Goal: Task Accomplishment & Management: Manage account settings

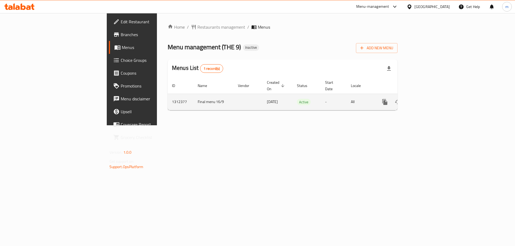
click at [426, 99] on icon "enhanced table" at bounding box center [423, 102] width 6 height 6
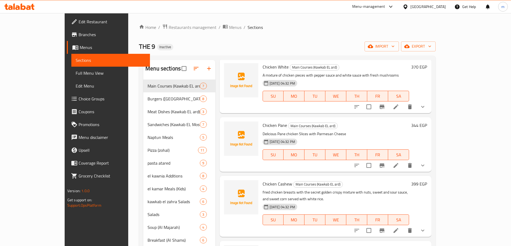
scroll to position [134, 0]
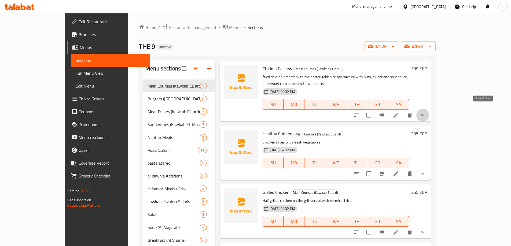
click at [424, 114] on icon "show more" at bounding box center [422, 115] width 3 height 2
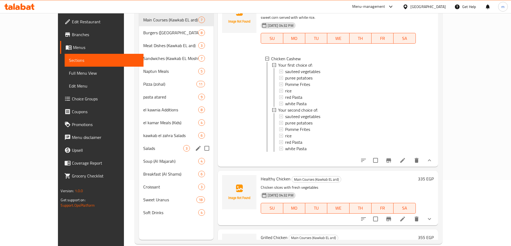
scroll to position [75, 0]
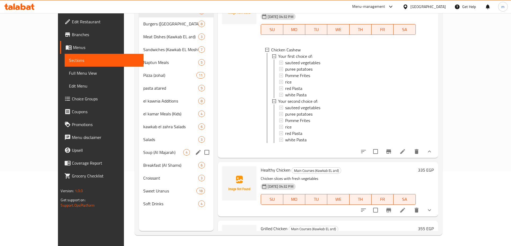
click at [139, 146] on div "Soup (Al Majarah) 4" at bounding box center [176, 152] width 75 height 13
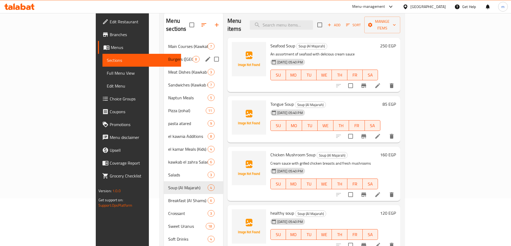
scroll to position [21, 0]
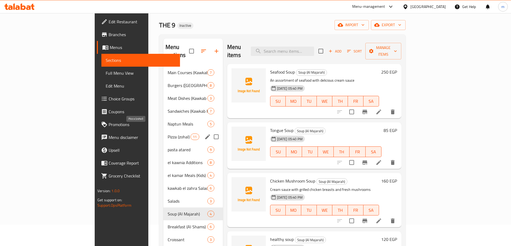
click at [168, 134] on span "Pizza (zohal)" at bounding box center [179, 137] width 23 height 6
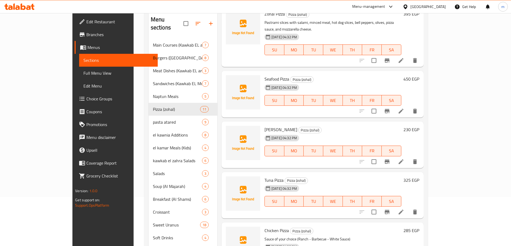
scroll to position [75, 0]
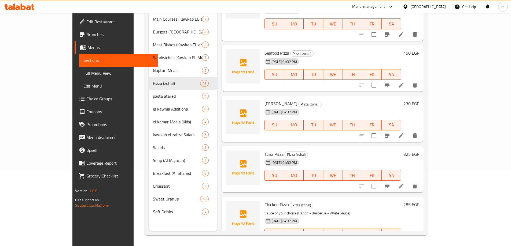
click at [403, 157] on div "16-09-2025 04:32 PM SU MO TU WE TH FR SA" at bounding box center [332, 171] width 141 height 29
click at [416, 244] on icon "show more" at bounding box center [414, 245] width 3 height 2
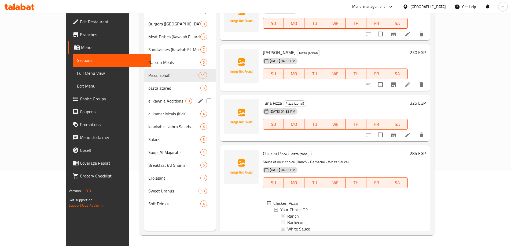
click at [144, 104] on div "el kawnia Additions 8" at bounding box center [179, 101] width 71 height 13
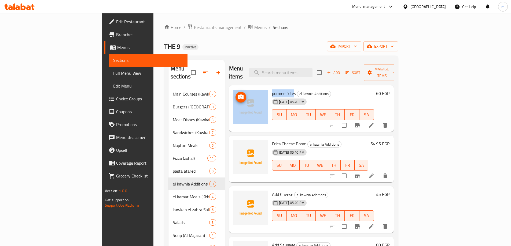
drag, startPoint x: 269, startPoint y: 85, endPoint x: 231, endPoint y: 84, distance: 37.6
click at [231, 88] on div "pomme frites el kawnia Additions 16-09-2025 05:40 PM SU MO TU WE TH FR SA 60 EGP" at bounding box center [311, 109] width 160 height 42
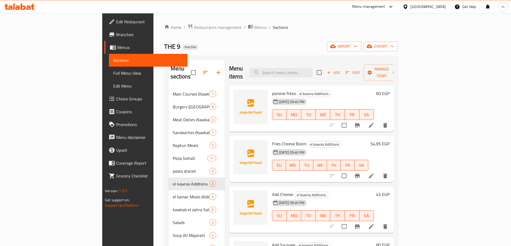
click at [273, 70] on div "Menu items Add Sort Manage items" at bounding box center [311, 72] width 165 height 25
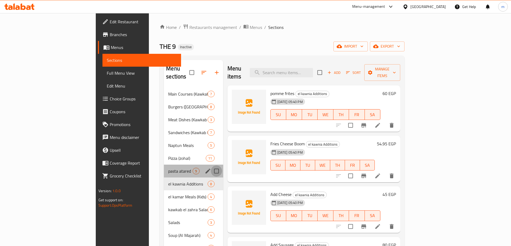
click at [211, 166] on input "Menu sections" at bounding box center [216, 171] width 11 height 11
checkbox input "true"
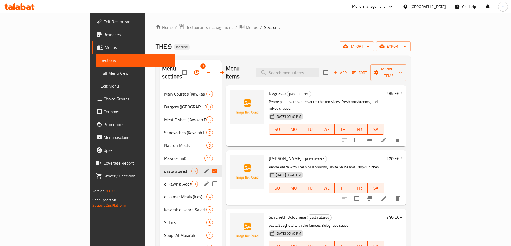
click at [209, 179] on input "Menu sections" at bounding box center [214, 184] width 11 height 11
checkbox input "true"
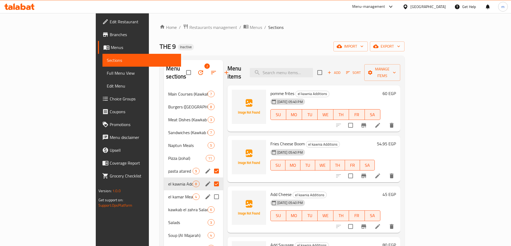
click at [211, 191] on input "Menu sections" at bounding box center [216, 196] width 11 height 11
checkbox input "true"
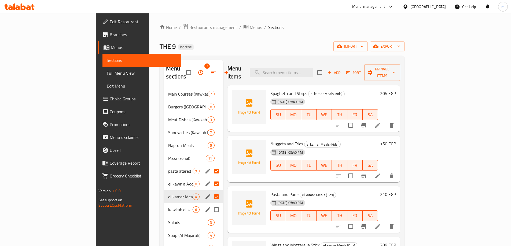
click at [211, 204] on input "Menu sections" at bounding box center [216, 209] width 11 height 11
checkbox input "true"
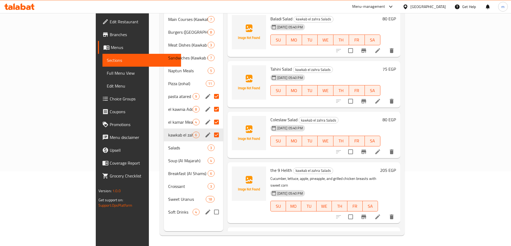
scroll to position [75, 0]
click at [211, 142] on input "Menu sections" at bounding box center [216, 147] width 11 height 11
checkbox input "true"
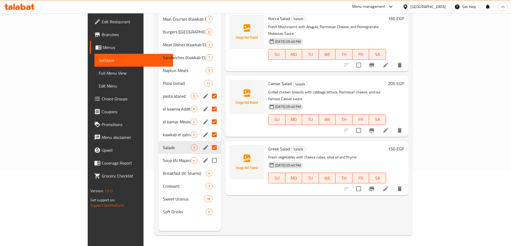
click at [209, 155] on input "Menu sections" at bounding box center [214, 160] width 11 height 11
checkbox input "true"
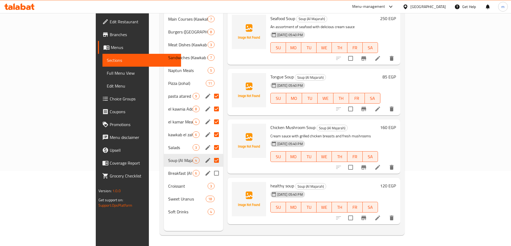
click at [211, 168] on input "Menu sections" at bounding box center [216, 173] width 11 height 11
checkbox input "true"
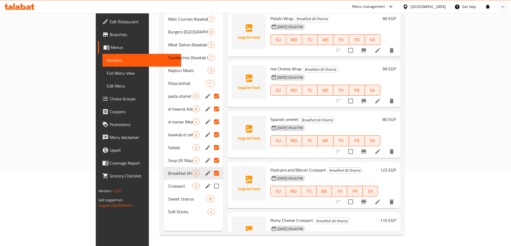
click at [211, 181] on input "Menu sections" at bounding box center [216, 186] width 11 height 11
checkbox input "true"
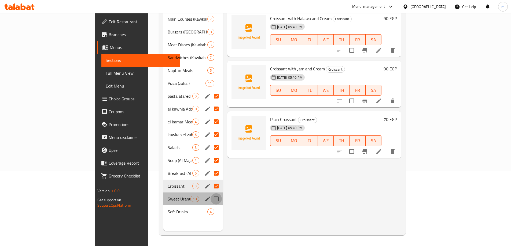
click at [210, 194] on input "Menu sections" at bounding box center [215, 199] width 11 height 11
checkbox input "true"
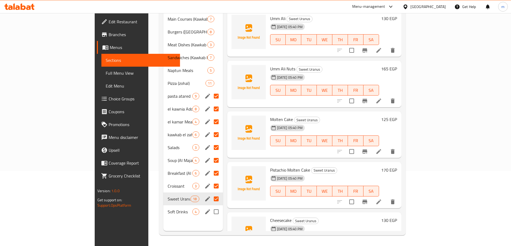
click at [210, 206] on input "Menu sections" at bounding box center [215, 211] width 11 height 11
checkbox input "true"
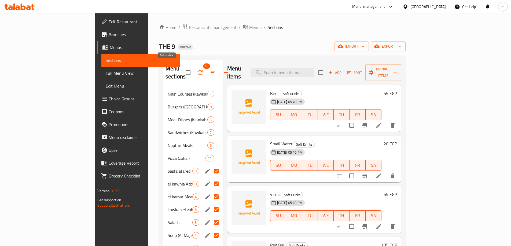
click at [198, 71] on icon "button" at bounding box center [200, 72] width 5 height 5
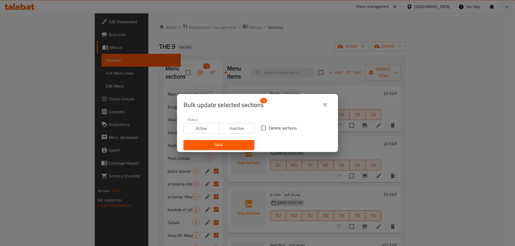
click at [264, 129] on input "Delete sections" at bounding box center [263, 128] width 11 height 11
checkbox input "true"
click at [231, 147] on span "Save" at bounding box center [219, 145] width 62 height 7
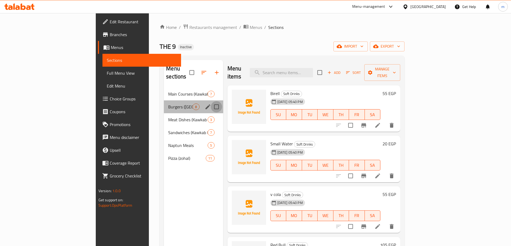
click at [211, 101] on input "Menu sections" at bounding box center [216, 106] width 11 height 11
checkbox input "true"
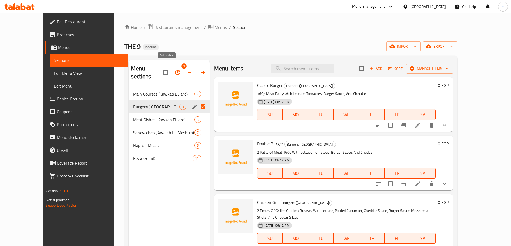
click at [174, 69] on icon "button" at bounding box center [177, 72] width 6 height 6
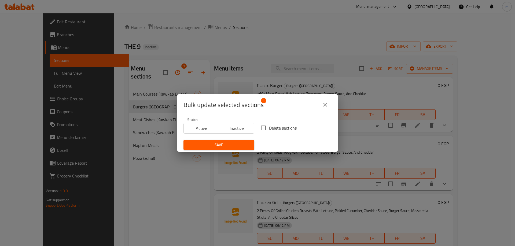
click at [261, 129] on input "Delete sections" at bounding box center [263, 128] width 11 height 11
checkbox input "true"
click at [236, 146] on span "Save" at bounding box center [219, 145] width 62 height 7
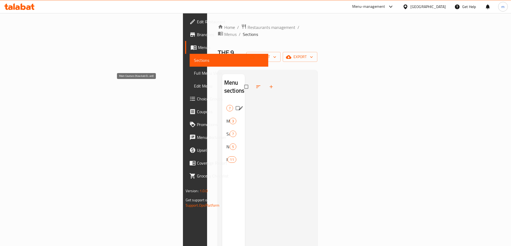
click at [226, 105] on span "Main Courses (Kawkab EL ard)" at bounding box center [226, 108] width 0 height 6
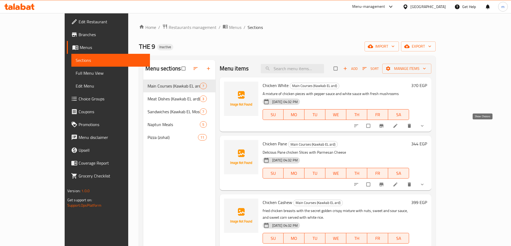
click at [425, 126] on icon "show more" at bounding box center [421, 125] width 5 height 5
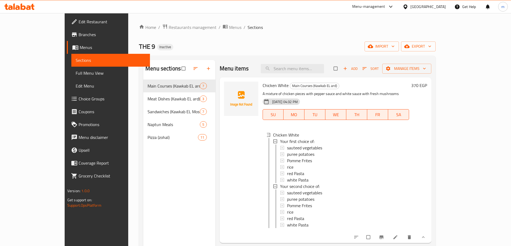
click at [76, 76] on span "Full Menu View" at bounding box center [111, 73] width 70 height 6
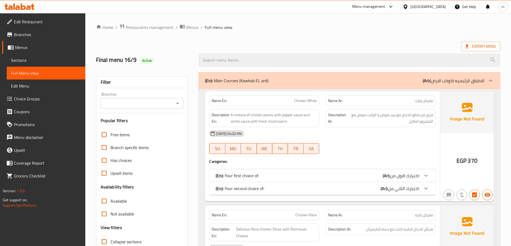
click at [308, 177] on div "(En): Your first choice of: (Ar): اختيارك الاول من:" at bounding box center [318, 176] width 204 height 6
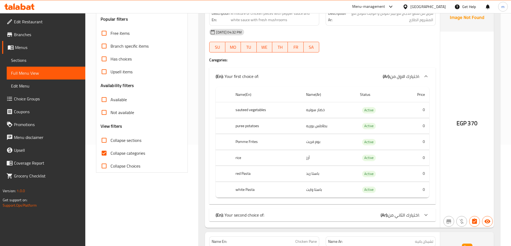
scroll to position [134, 0]
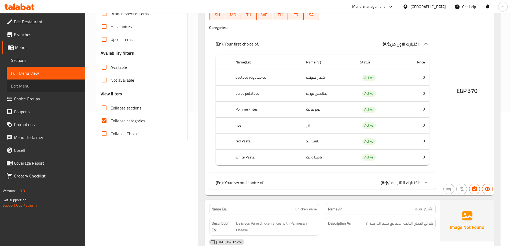
click at [42, 88] on span "Edit Menu" at bounding box center [46, 86] width 70 height 6
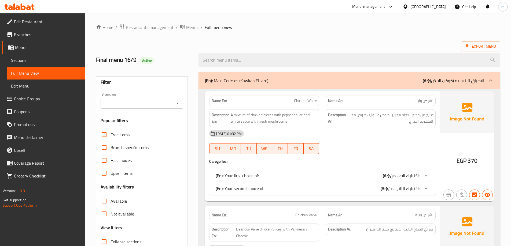
click at [25, 59] on span "Sections" at bounding box center [46, 60] width 70 height 6
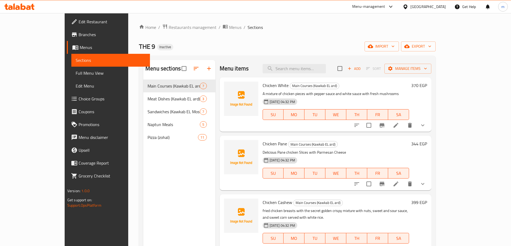
click at [166, 185] on div "Menu sections Main Courses (Kawkab EL ard) 7 Meat Dishes (Kawkab EL ard) 3 Sand…" at bounding box center [179, 183] width 72 height 246
click at [193, 71] on icon "button" at bounding box center [196, 68] width 6 height 6
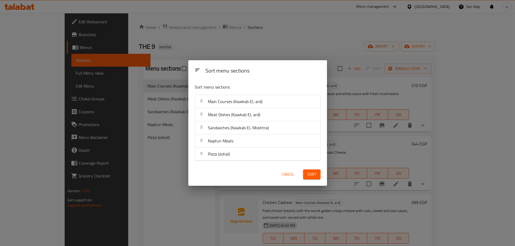
click at [207, 45] on div "Sort menu sections Sort menu sections Main Courses (Kawkab EL ard) Meat Dishes …" at bounding box center [257, 123] width 515 height 246
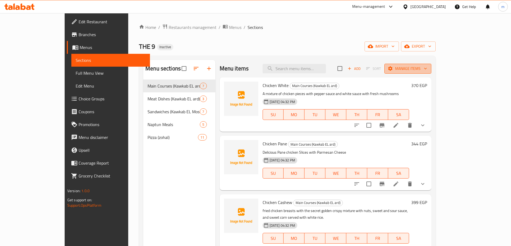
click at [427, 72] on span "Manage items" at bounding box center [407, 68] width 38 height 7
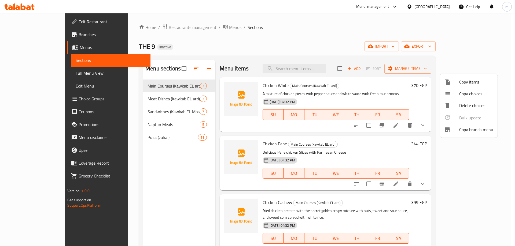
click at [469, 70] on div at bounding box center [257, 123] width 515 height 246
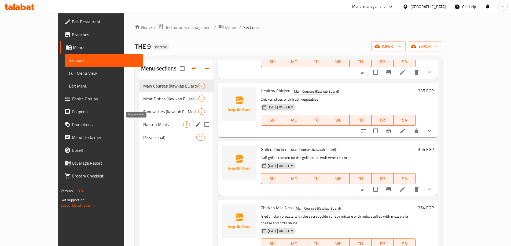
click at [143, 121] on span "Naptun Meals" at bounding box center [163, 124] width 40 height 6
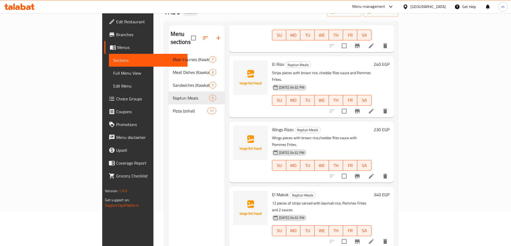
scroll to position [75, 0]
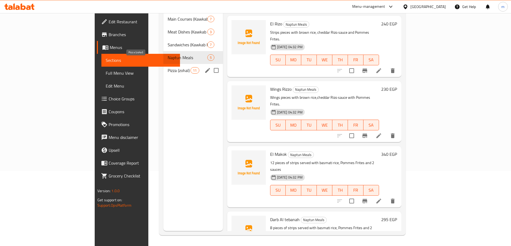
click at [168, 67] on span "Pizza (zohal)" at bounding box center [179, 70] width 23 height 6
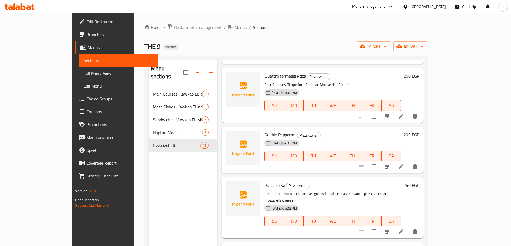
click at [86, 31] on span "Branches" at bounding box center [119, 34] width 67 height 6
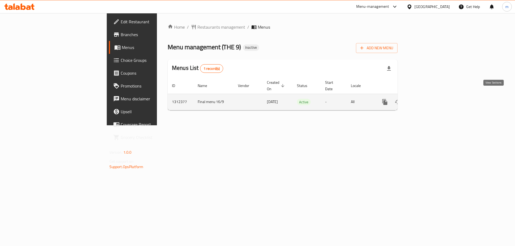
click at [426, 100] on icon "enhanced table" at bounding box center [423, 102] width 5 height 5
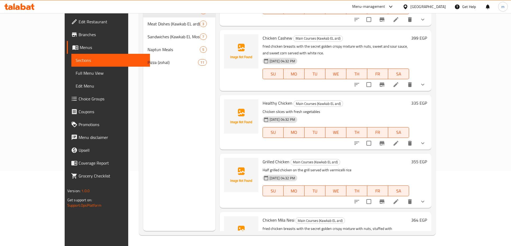
scroll to position [107, 0]
